Goal: Task Accomplishment & Management: Manage account settings

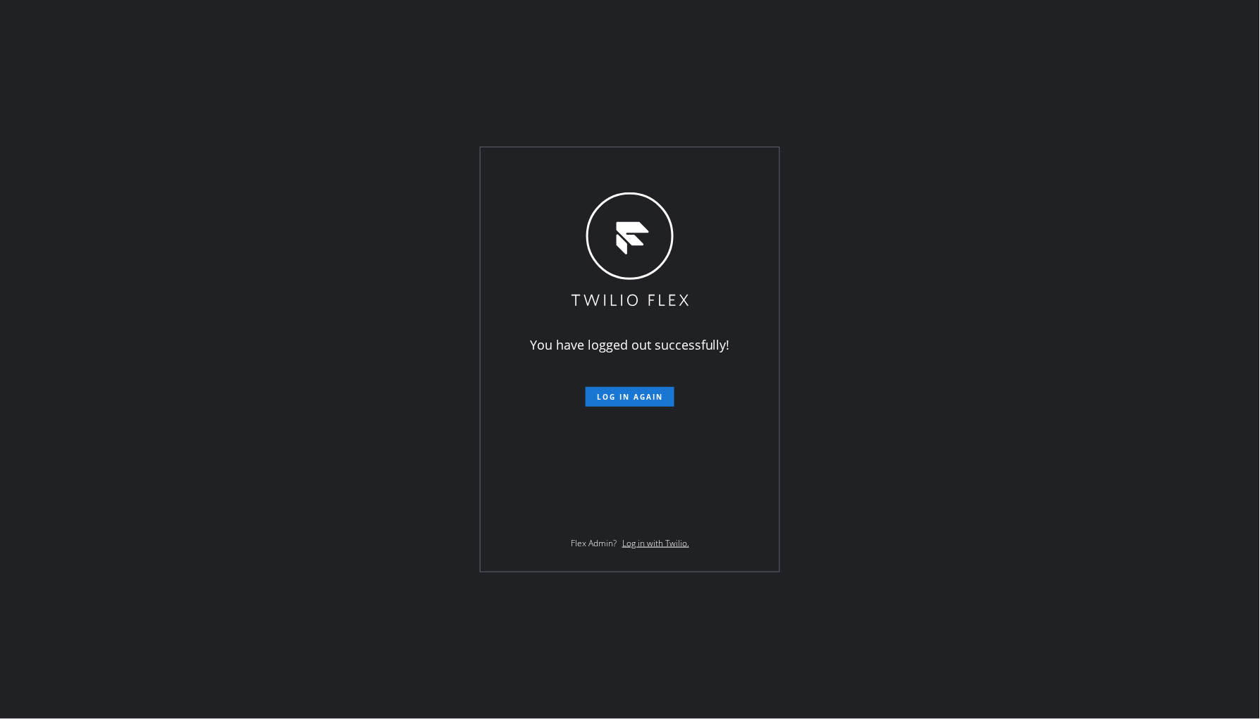
click at [667, 407] on div "You have logged out successfully! Log in again Flex Admin? Log in with Twilio." at bounding box center [630, 359] width 299 height 424
click at [658, 400] on span "Log in again" at bounding box center [630, 397] width 66 height 10
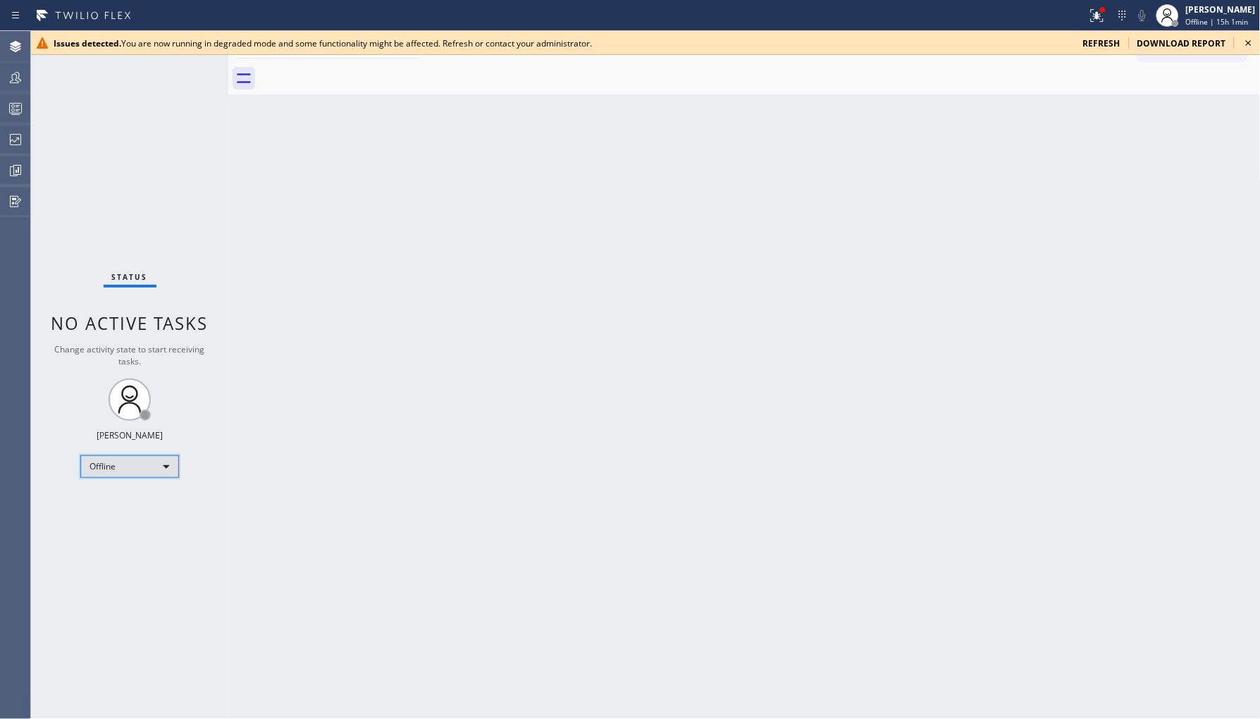
click at [153, 471] on div "Offline" at bounding box center [129, 466] width 99 height 23
click at [132, 516] on li "Unavailable" at bounding box center [129, 520] width 96 height 17
click at [1110, 45] on span "refresh" at bounding box center [1101, 43] width 37 height 12
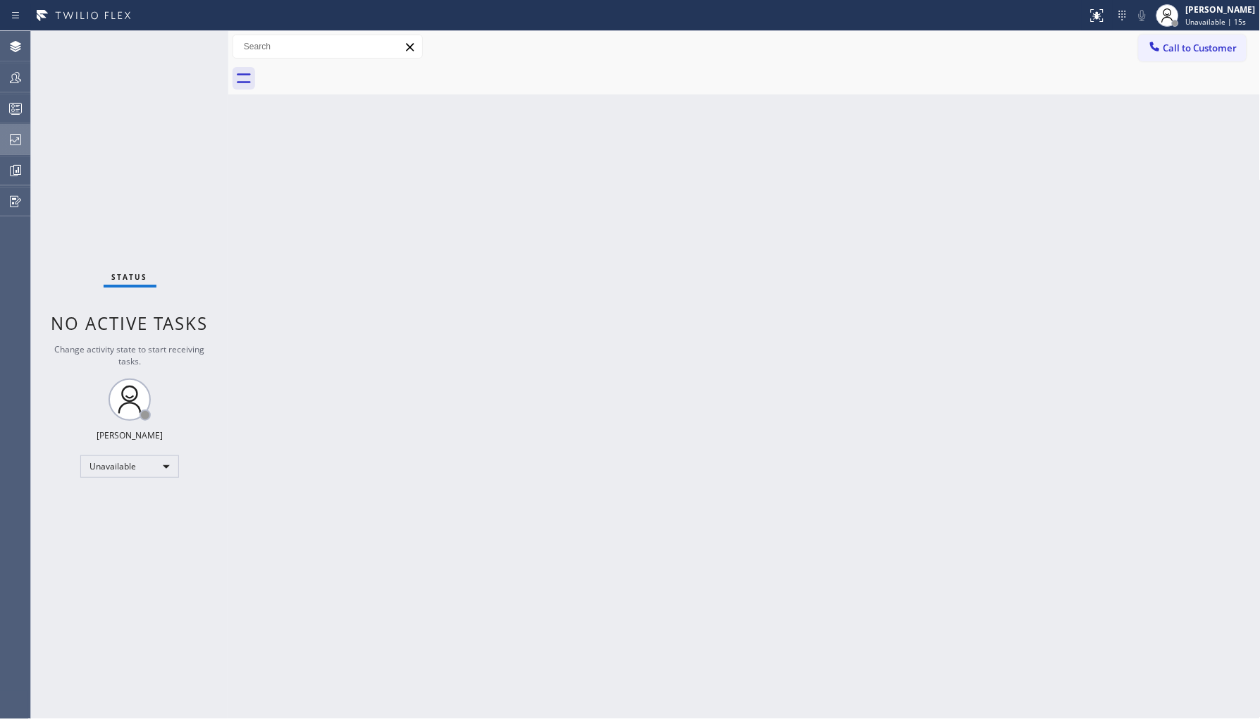
click at [24, 141] on div at bounding box center [15, 139] width 31 height 17
